Goal: Find specific page/section: Find specific page/section

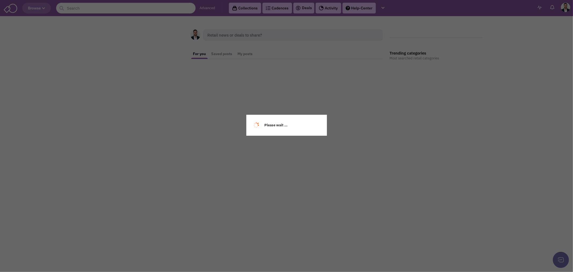
click at [133, 9] on div "Please wait ..." at bounding box center [286, 136] width 573 height 272
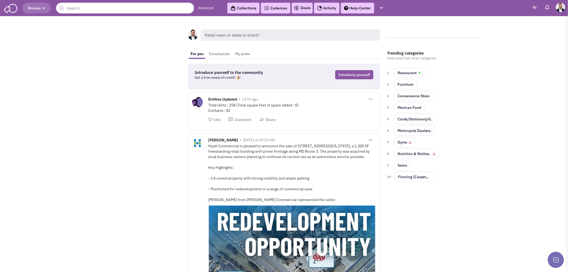
click at [118, 9] on input "text" at bounding box center [125, 8] width 138 height 11
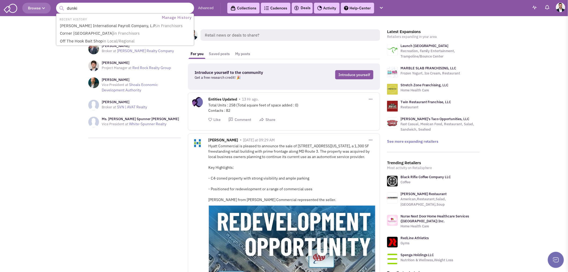
type input "dunkin"
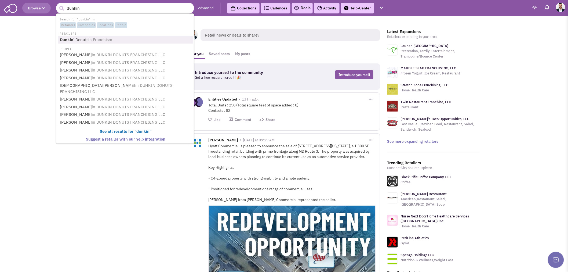
click at [97, 41] on span "in Franchisor" at bounding box center [100, 39] width 24 height 5
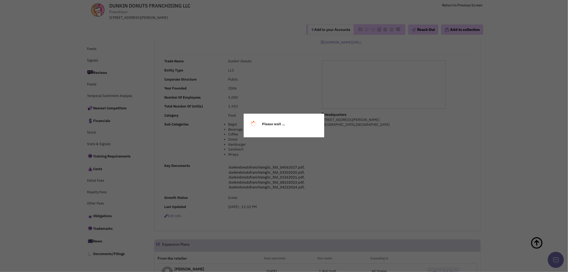
select select
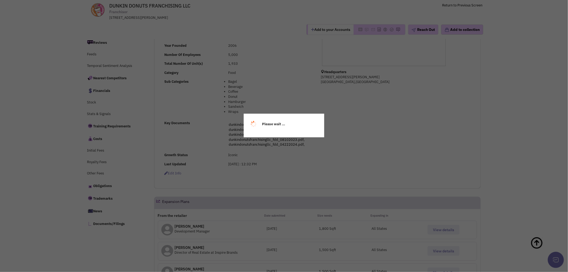
select select
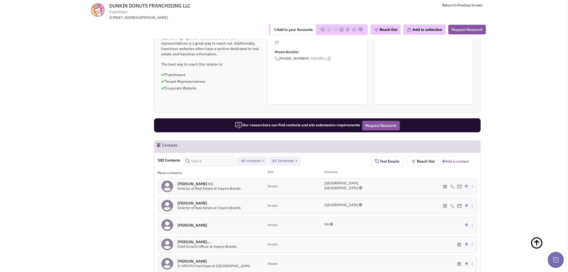
scroll to position [490, 0]
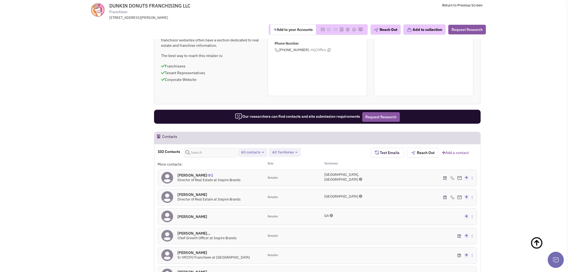
click at [289, 151] on span "All Territories" at bounding box center [282, 152] width 21 height 5
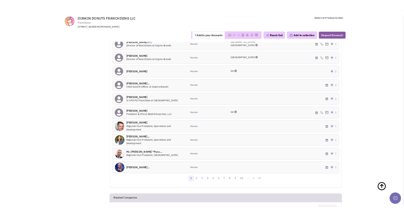
scroll to position [639, 0]
